Goal: Task Accomplishment & Management: Use online tool/utility

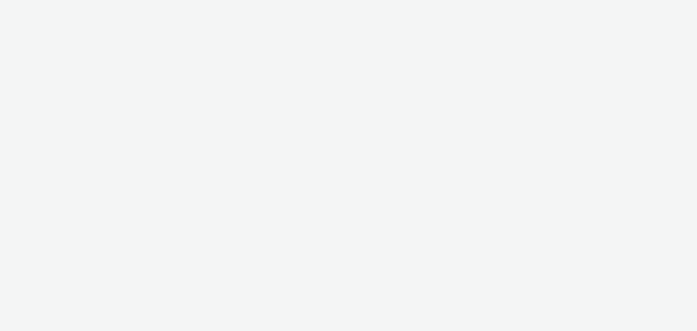
select select "d57a0b46-ef33-4938-977b-e6d07593e41f"
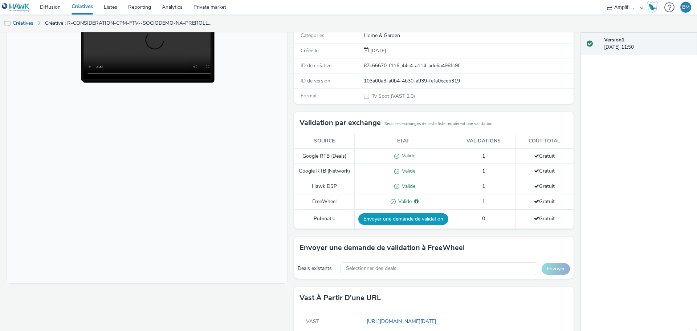
scroll to position [128, 0]
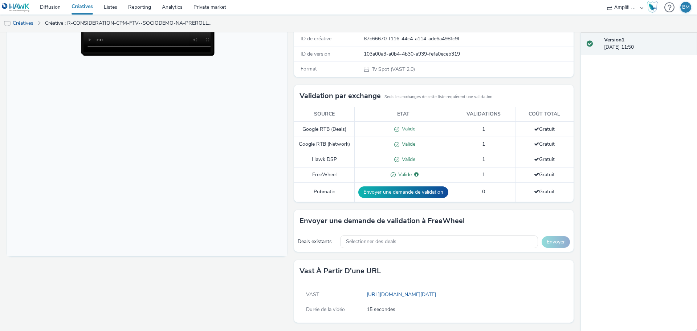
drag, startPoint x: 355, startPoint y: 292, endPoint x: 565, endPoint y: 284, distance: 209.8
click at [565, 284] on div "VAST https://videos-pub.ftv-publicite.fr/media/creations/69900/51319/dan_poltro…" at bounding box center [433, 302] width 279 height 41
copy div "https://videos-pub.ftv-publicite.fr/media/creations/69900/51319/dan_poltrone_w3…"
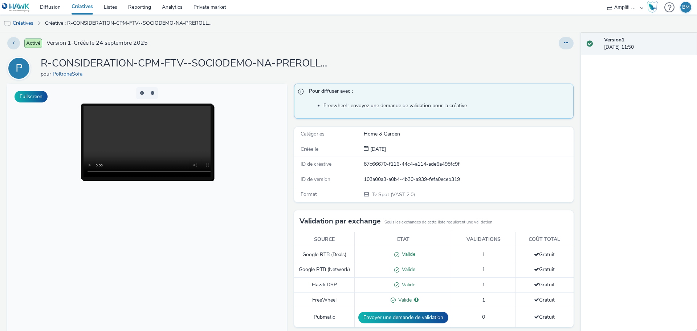
scroll to position [0, 0]
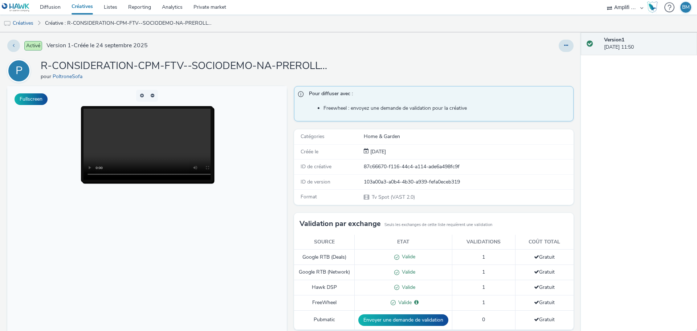
click at [123, 149] on video at bounding box center [154, 143] width 142 height 71
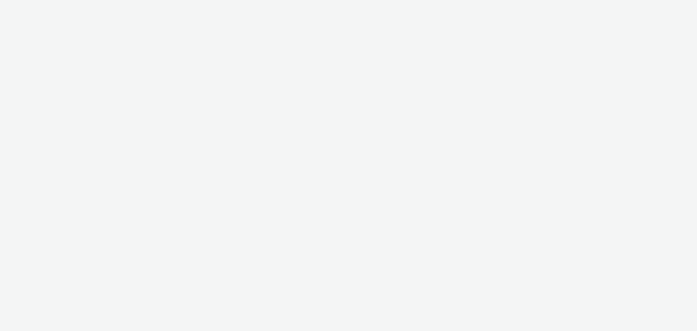
select select "d57a0b46-ef33-4938-977b-e6d07593e41f"
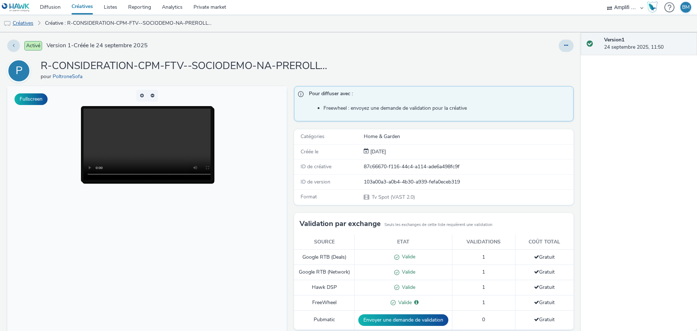
click at [29, 24] on link "Créatives" at bounding box center [18, 23] width 37 height 17
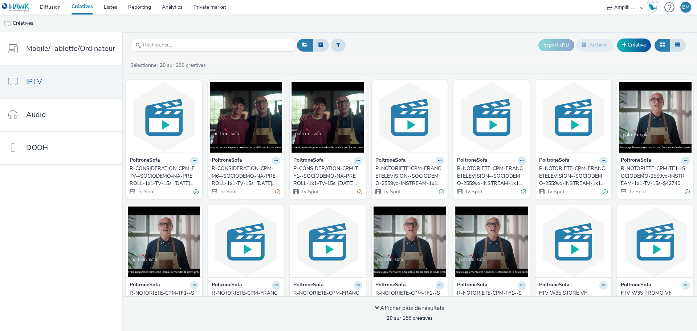
click at [159, 169] on div "R-CONSIDERATION-CPM-FTV--SOCIODEMO-NA-PREROLL-1x1-TV-15s_[DATE]_W39" at bounding box center [163, 176] width 66 height 22
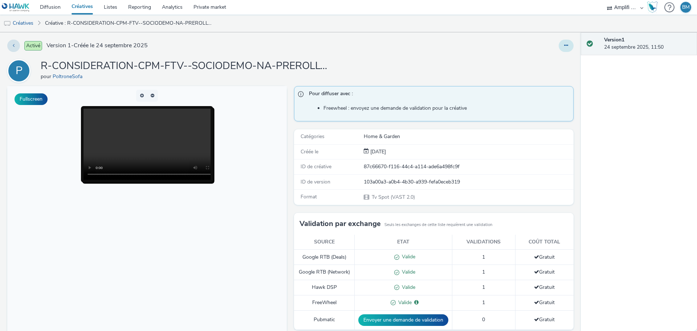
click at [564, 47] on icon at bounding box center [566, 45] width 4 height 5
click at [539, 59] on link "Modifier" at bounding box center [546, 60] width 54 height 15
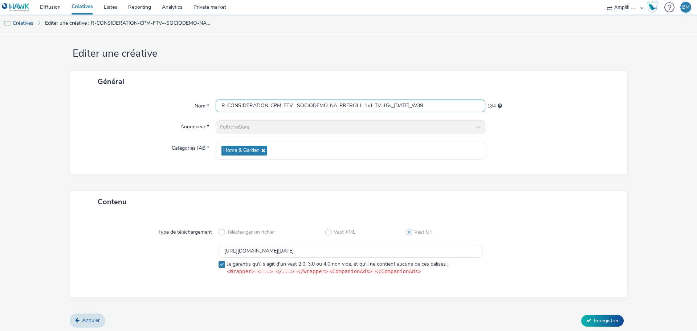
scroll to position [7, 0]
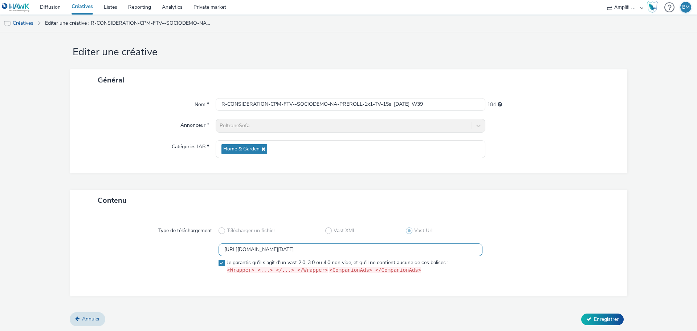
drag, startPoint x: 458, startPoint y: 251, endPoint x: 208, endPoint y: 252, distance: 250.0
click at [208, 252] on div "https://videos-pub.ftv-publicite.fr/media/creations/69900/51319/dan_poltrone_w3…" at bounding box center [348, 260] width 531 height 34
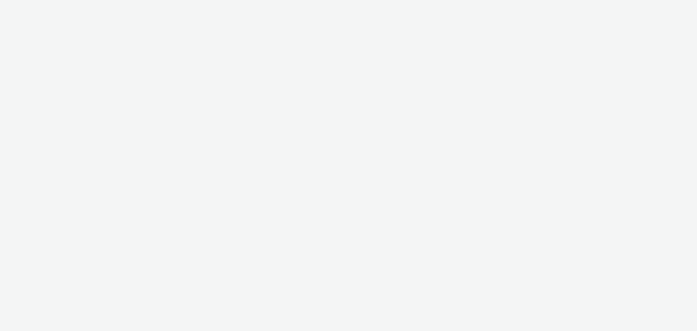
select select "d57a0b46-ef33-4938-977b-e6d07593e41f"
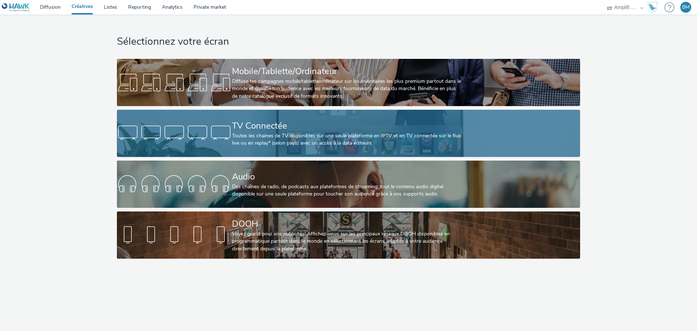
click at [272, 134] on div "Toutes les chaines de TV disponibles sur une seule plateforme en IPTV et en TV …" at bounding box center [347, 139] width 230 height 15
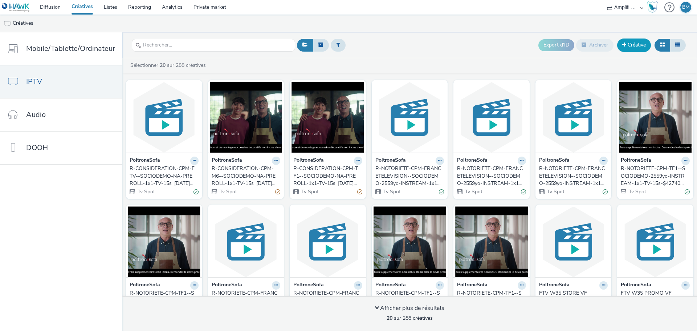
click at [622, 48] on link "Créative" at bounding box center [634, 44] width 34 height 13
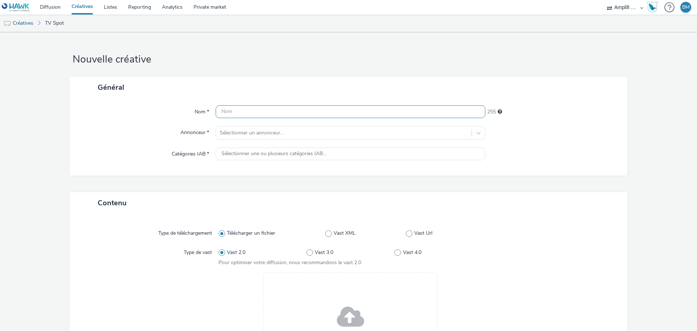
click at [266, 114] on input "text" at bounding box center [351, 111] width 270 height 13
paste input "R-CONSIDERATION-CPM-FRANCETELEVISION--SOCIODEMO-NA-PREROLL-1x1-TV-30s"
type input "R-CONSIDERATION-CPM-FRANCETELEVISION--SOCIODEMO-NA-PREROLL-1x1-TV-30s"
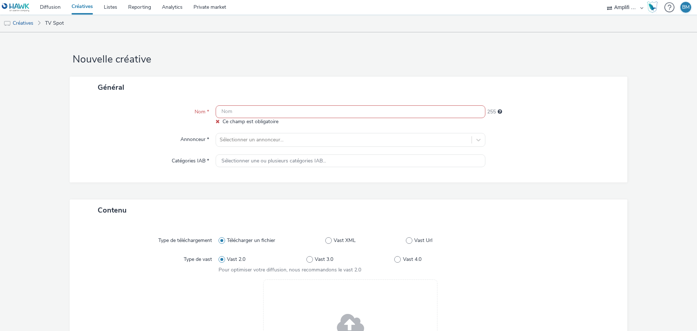
click at [248, 110] on input "text" at bounding box center [351, 111] width 270 height 13
paste input "R-CONSIDERATION-CPM-FRANCETELEVISION--SOCIODEMO-NA-PREROLL-1x1-TV-15s"
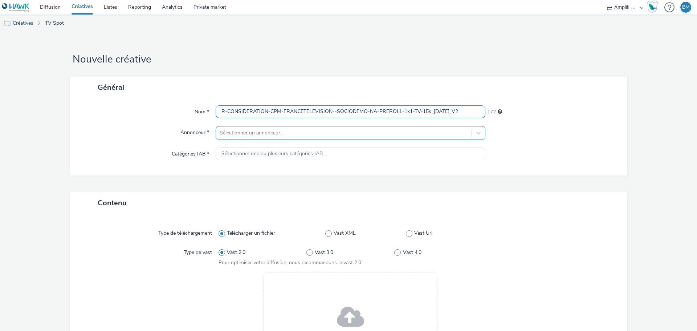
type input "R-CONSIDERATION-CPM-FRANCETELEVISION--SOCIODEMO-NA-PREROLL-1x1-TV-15s_[DATE]_V2"
click at [333, 130] on div at bounding box center [344, 132] width 248 height 9
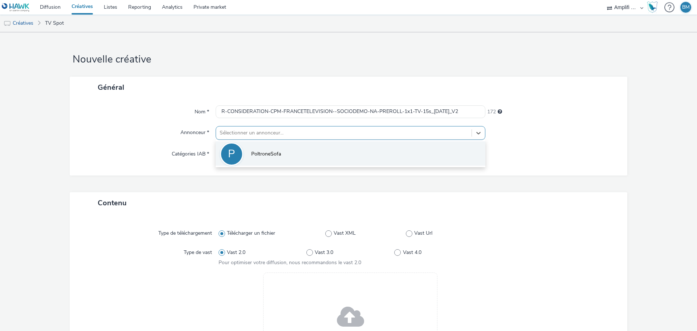
click at [313, 150] on li "P PoltroneSofa" at bounding box center [351, 153] width 270 height 24
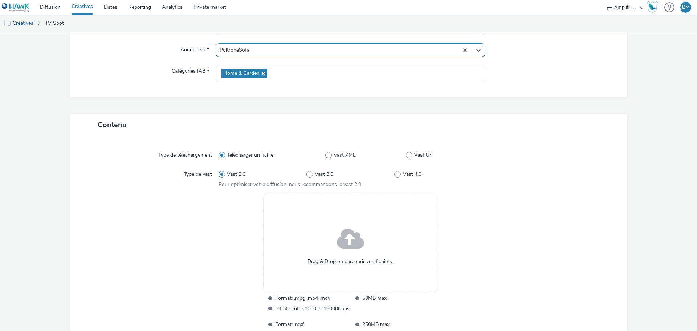
scroll to position [145, 0]
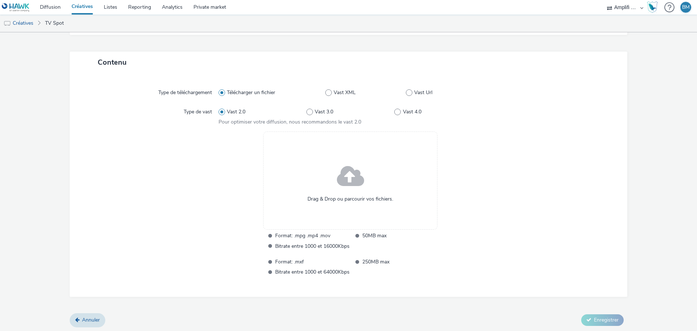
click at [354, 194] on span at bounding box center [350, 176] width 27 height 37
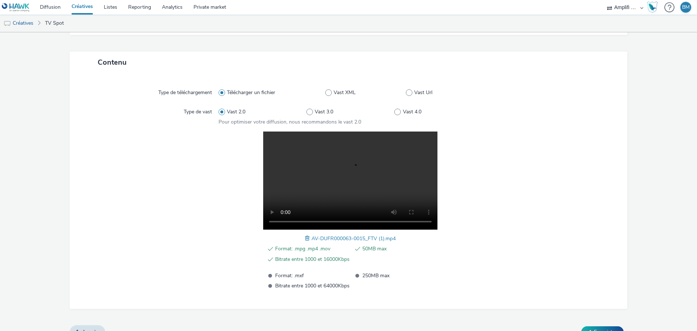
scroll to position [159, 0]
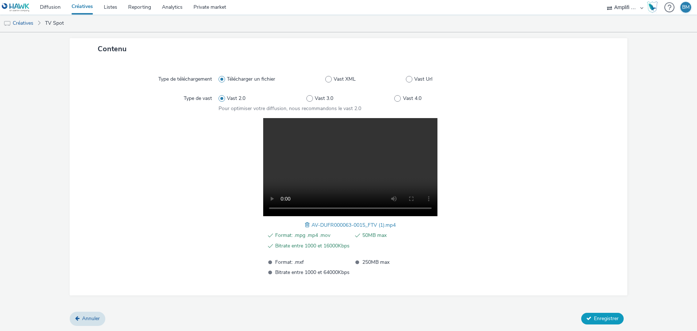
click at [587, 318] on button "Enregistrer" at bounding box center [602, 318] width 42 height 12
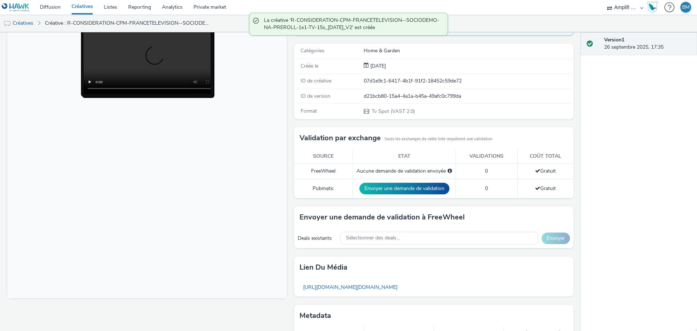
scroll to position [119, 0]
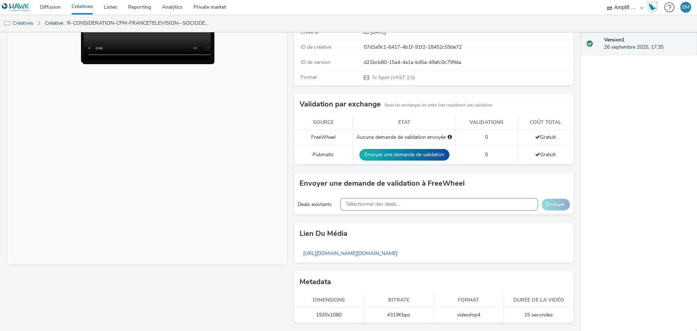
click at [378, 202] on span "Sélectionner des deals..." at bounding box center [373, 204] width 54 height 6
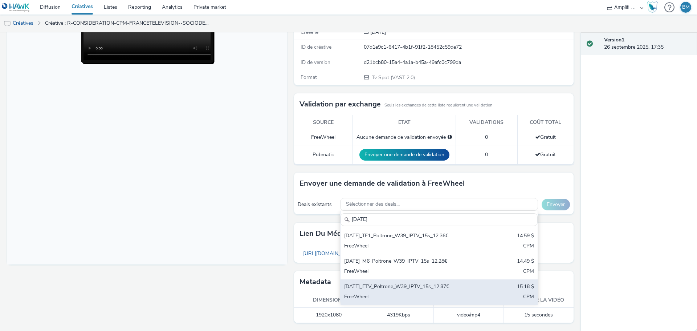
type input "[DATE]"
click at [388, 286] on div "[DATE]_FTV_Poltrone_W39_IPTV_15s_12.87€" at bounding box center [406, 287] width 125 height 8
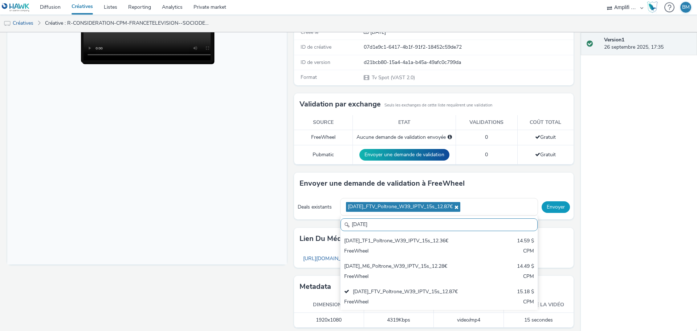
click at [557, 209] on button "Envoyer" at bounding box center [555, 207] width 28 height 12
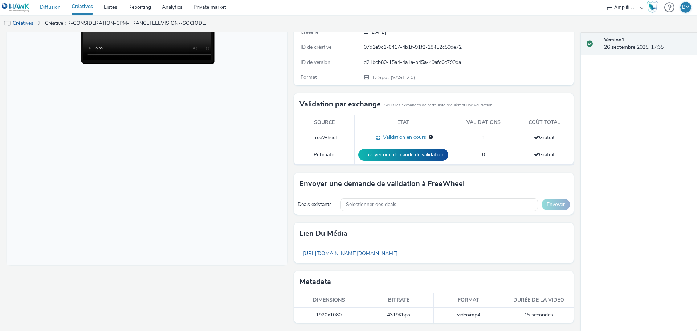
click at [58, 9] on link "Diffusion" at bounding box center [50, 7] width 32 height 15
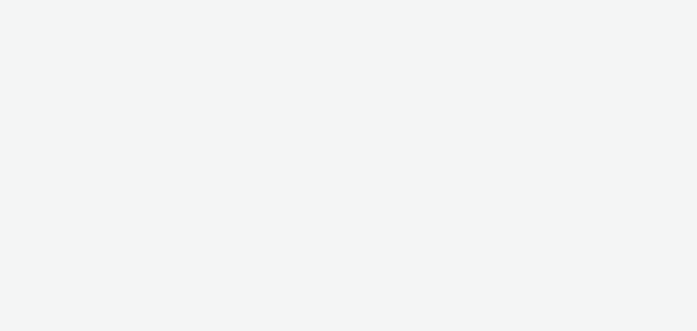
select select "d57a0b46-ef33-4938-977b-e6d07593e41f"
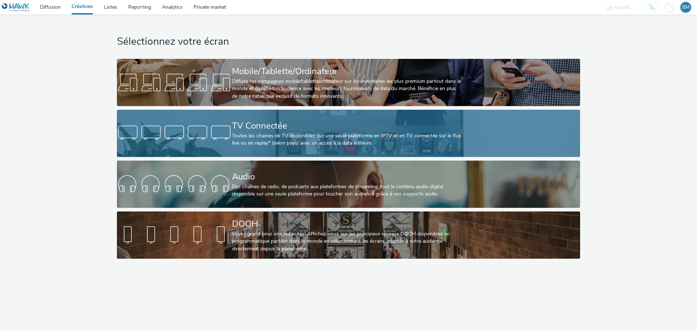
click at [312, 128] on div "TV Connectée" at bounding box center [347, 125] width 230 height 13
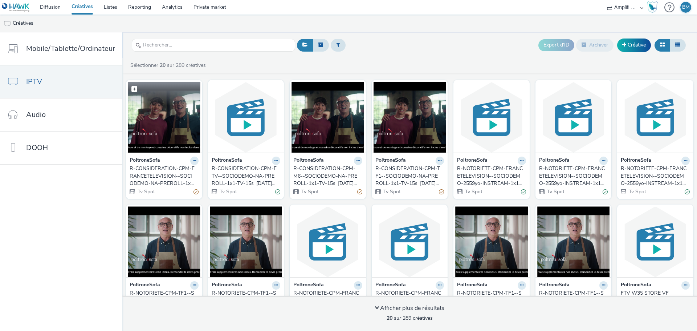
click at [183, 140] on img at bounding box center [164, 117] width 73 height 71
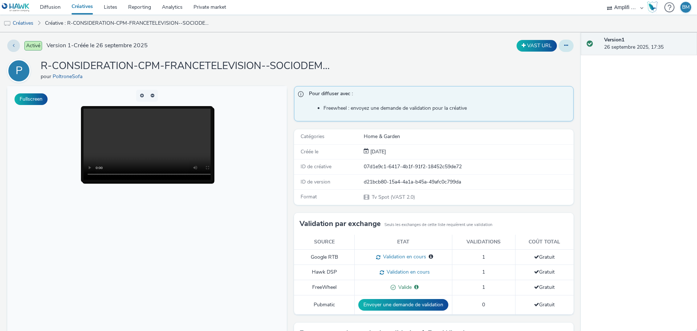
click at [563, 49] on button at bounding box center [565, 46] width 15 height 12
click at [44, 6] on link "Diffusion" at bounding box center [50, 7] width 32 height 15
